Goal: Information Seeking & Learning: Find specific fact

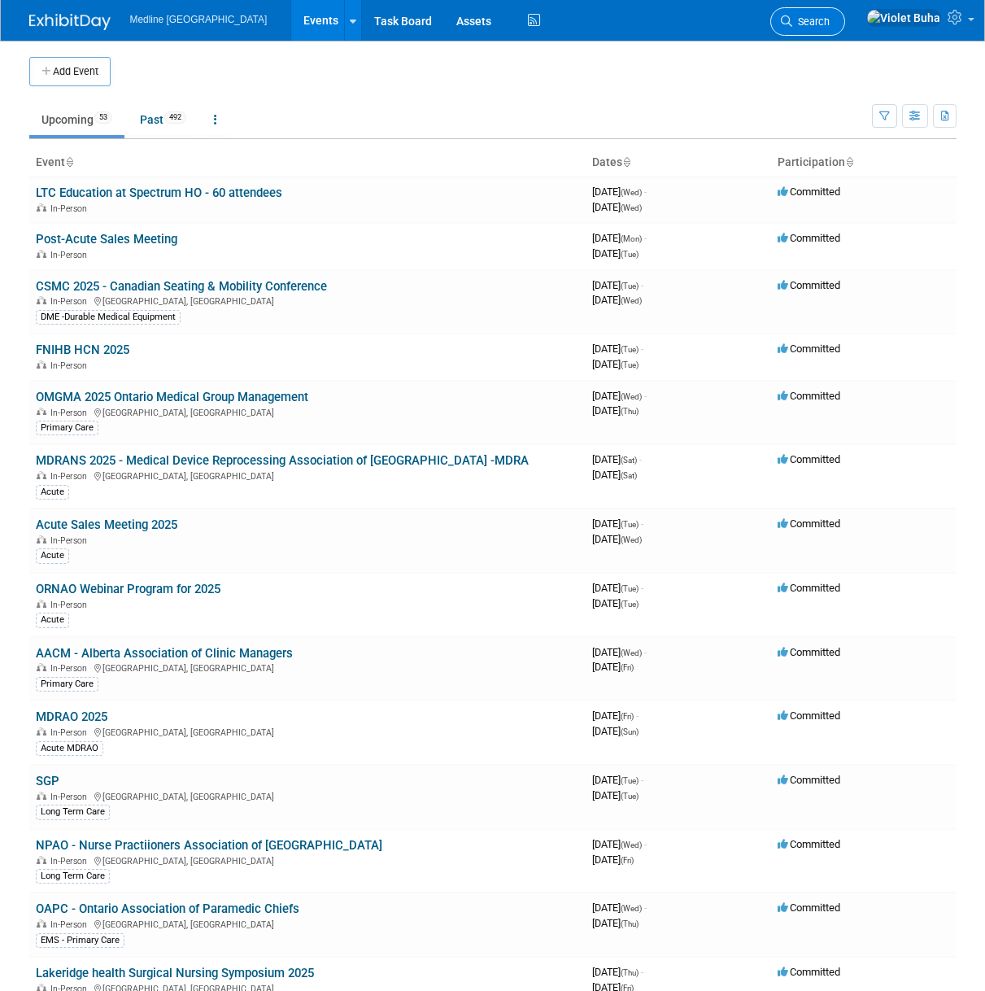
click at [792, 24] on icon at bounding box center [786, 20] width 11 height 11
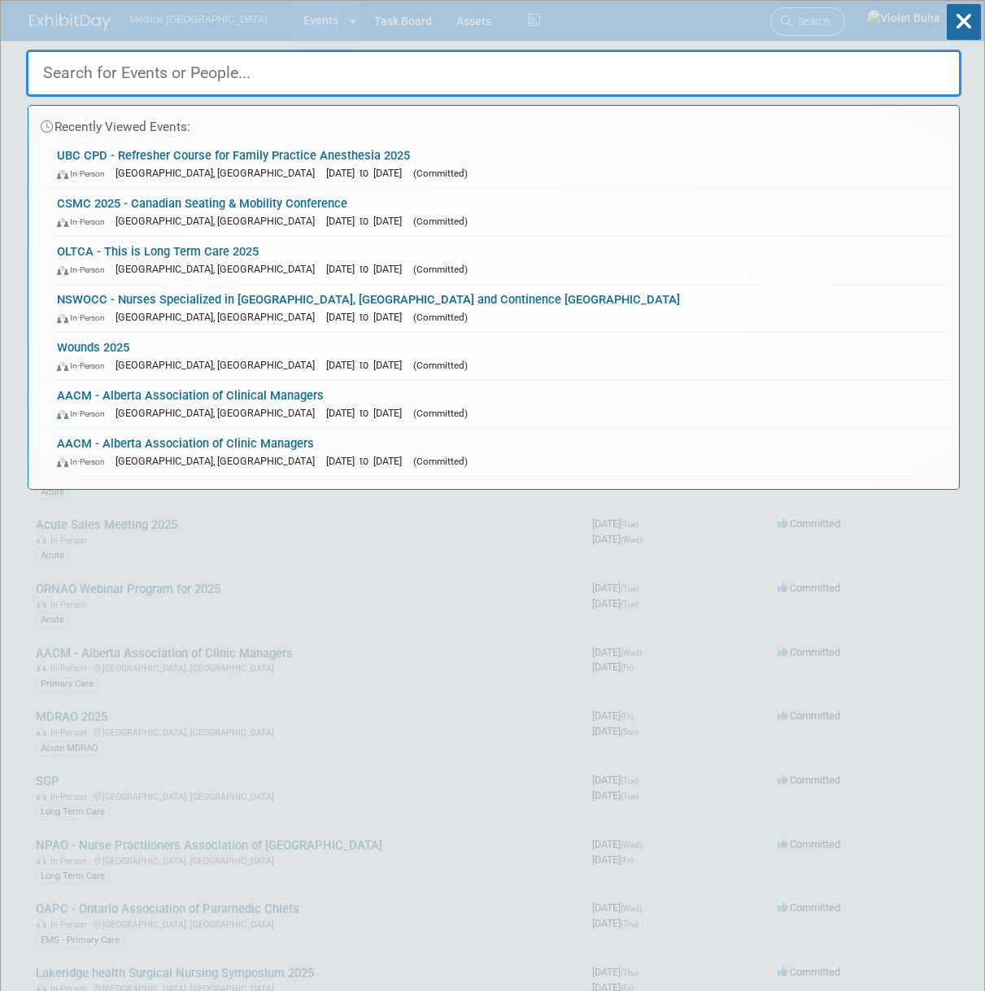
paste input "Medical Group Management Association Conference."
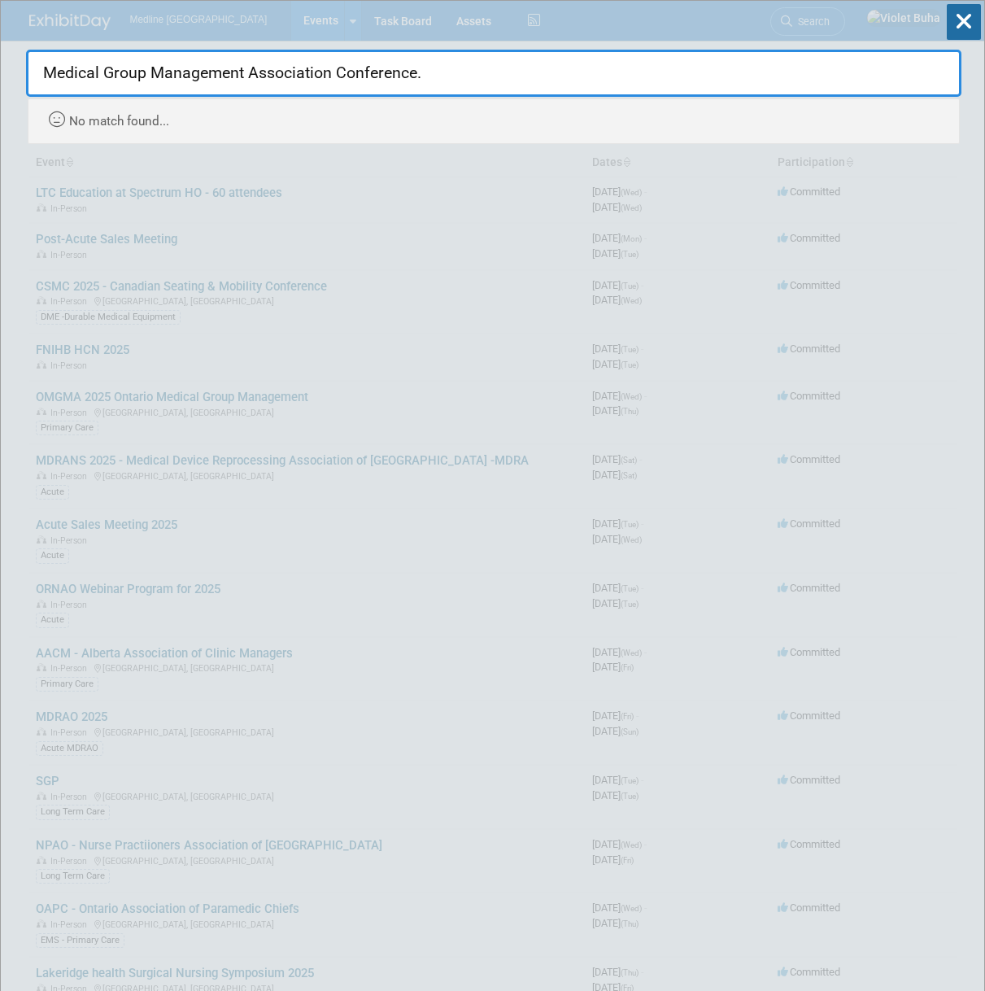
drag, startPoint x: 452, startPoint y: 72, endPoint x: 245, endPoint y: 79, distance: 207.5
click at [245, 79] on input "Medical Group Management Association Conference." at bounding box center [493, 73] width 935 height 47
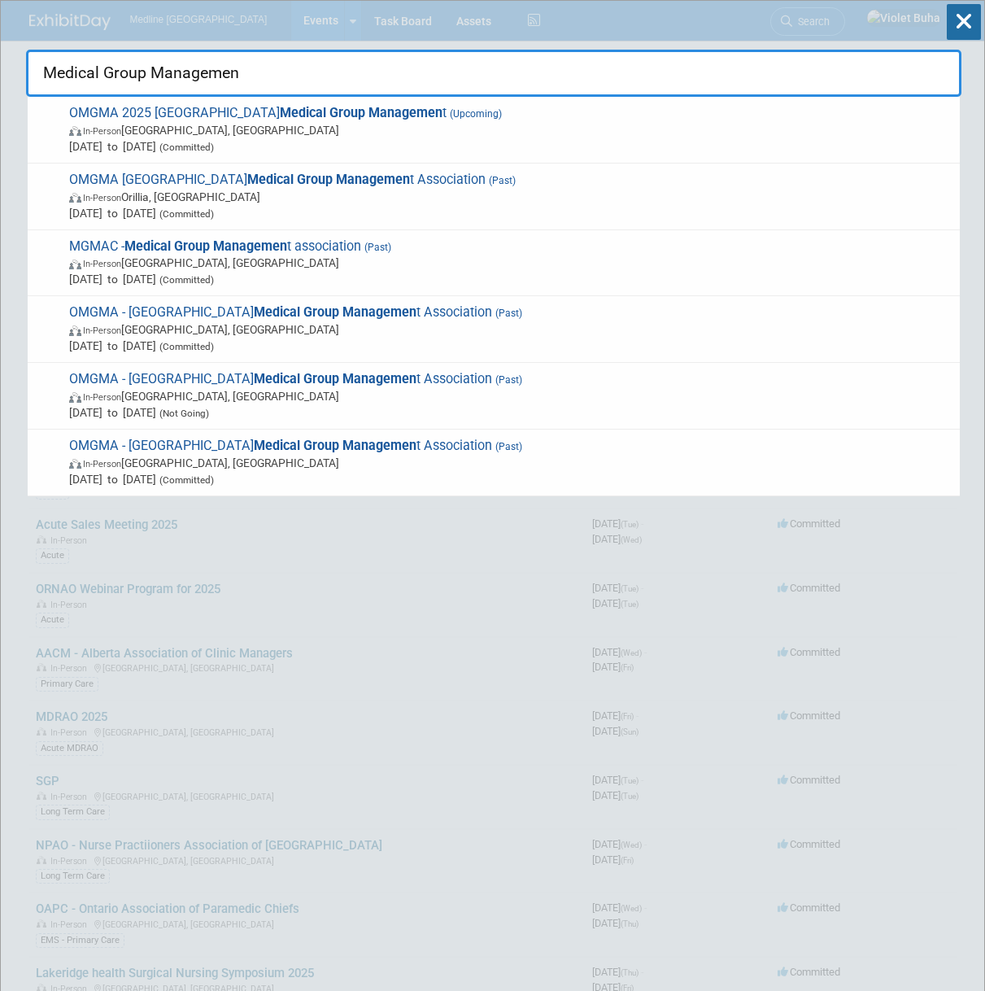
type input "Medical Group Managemen"
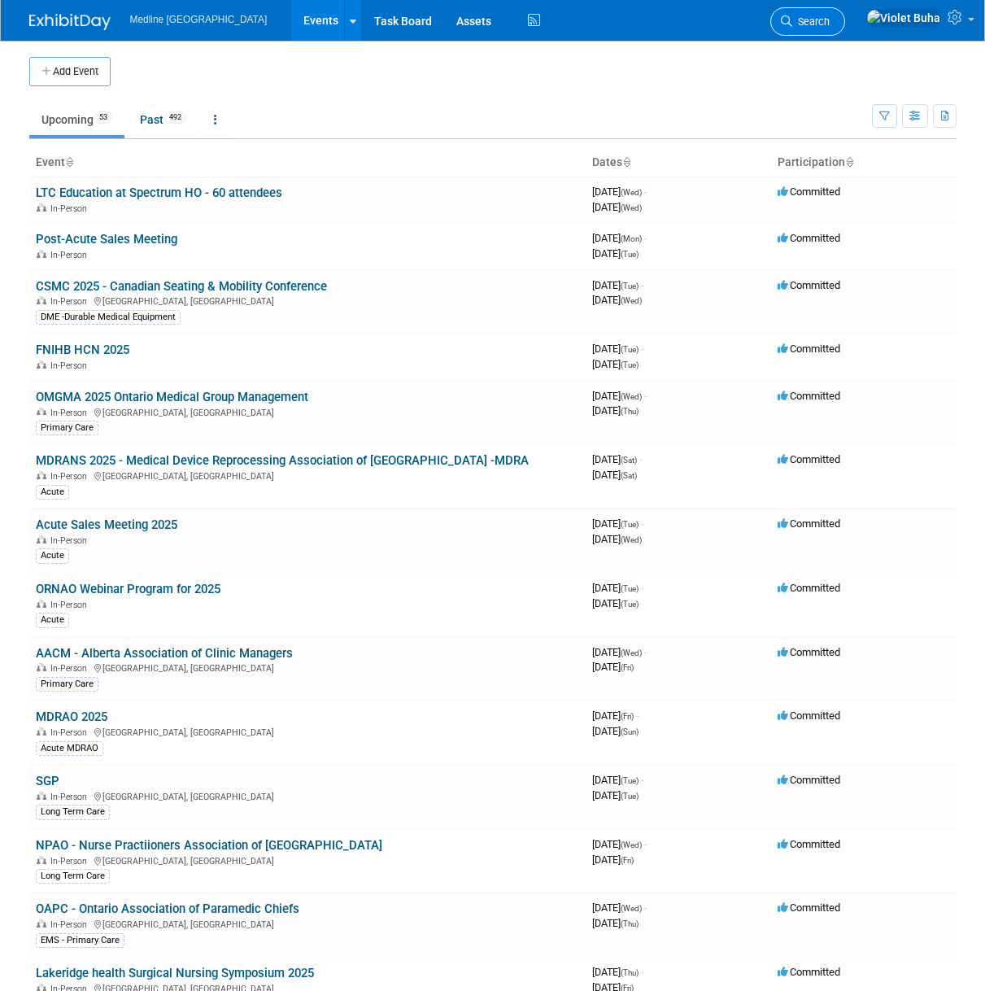
click at [830, 20] on span "Search" at bounding box center [810, 21] width 37 height 12
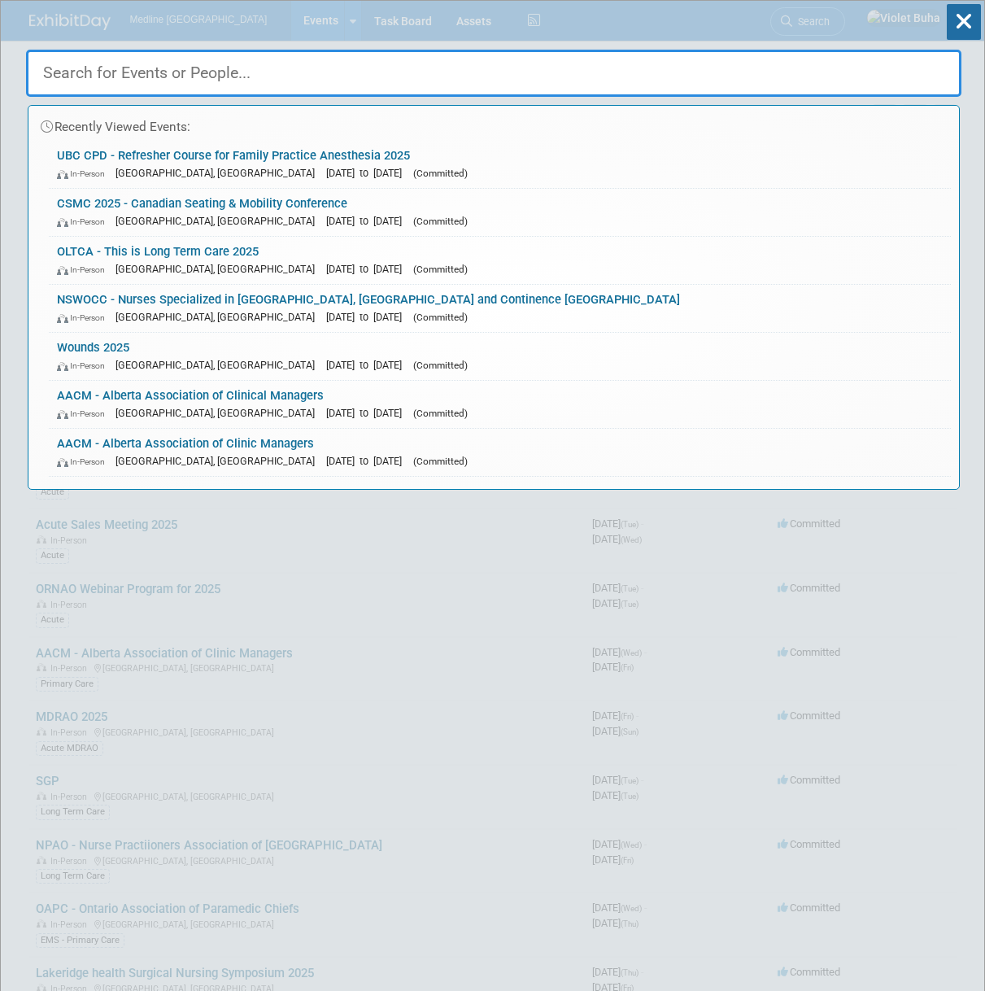
click at [383, 65] on input "text" at bounding box center [493, 73] width 935 height 47
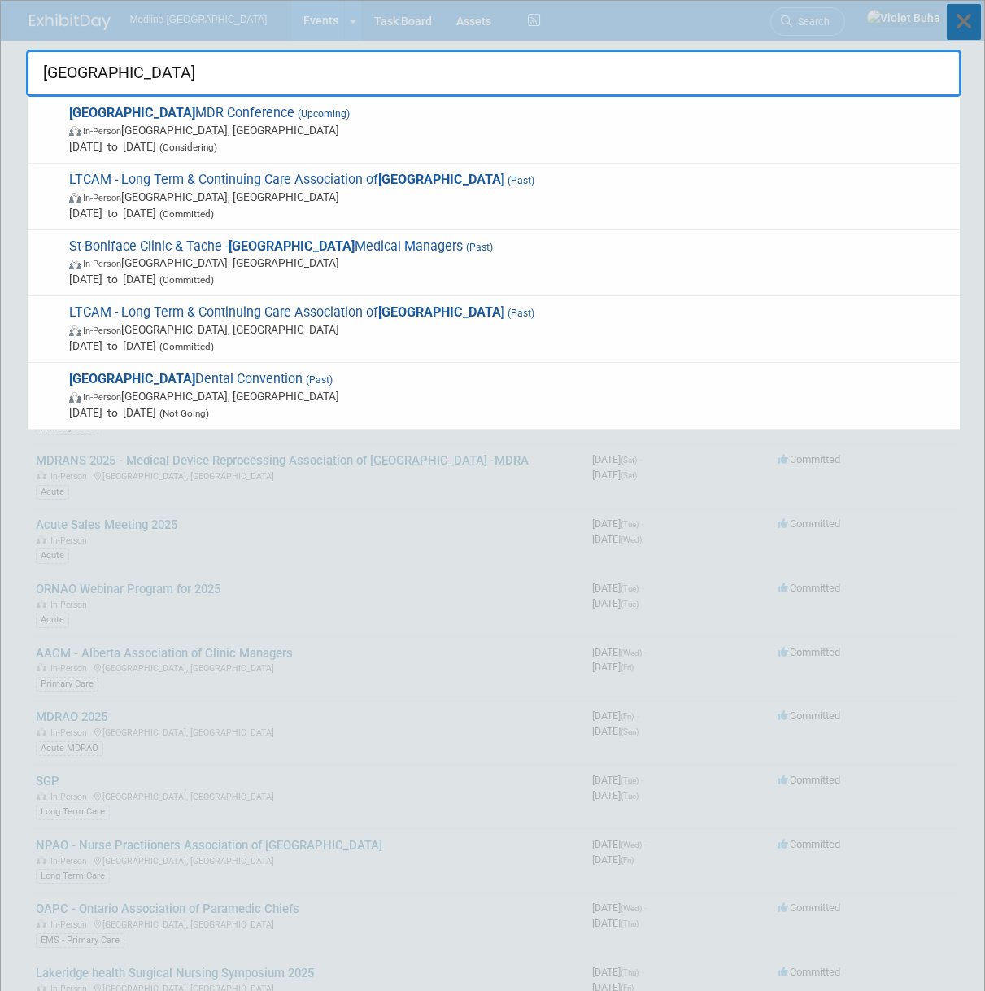
type input "[GEOGRAPHIC_DATA]"
click at [965, 26] on icon at bounding box center [964, 22] width 34 height 36
